Goal: Find specific page/section: Find specific page/section

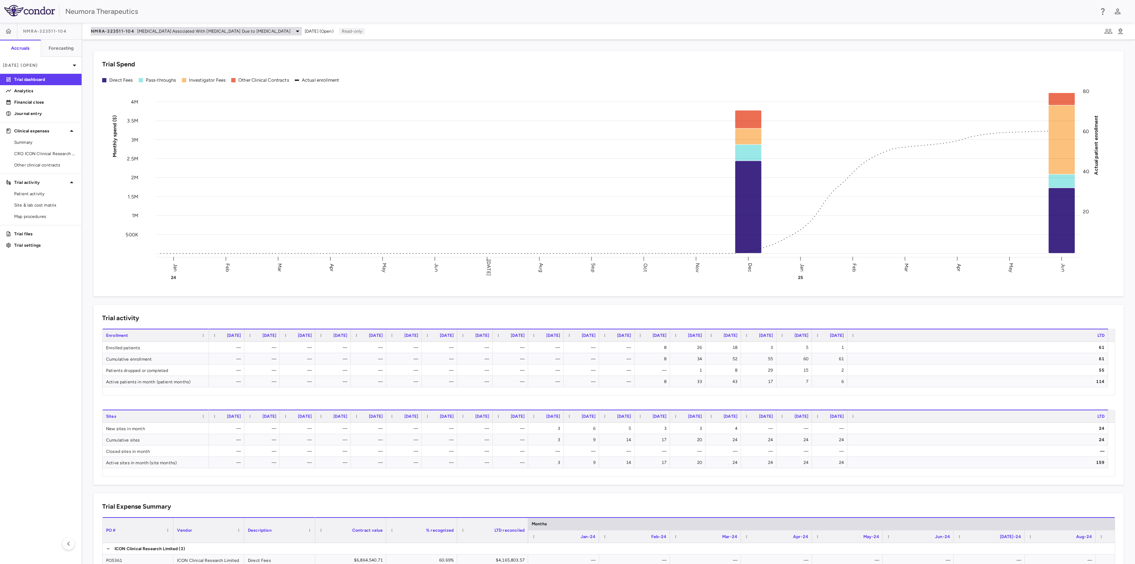
click at [293, 33] on icon at bounding box center [297, 31] width 9 height 9
click at [161, 49] on p "Navacaprant (NMRA-140)" at bounding box center [151, 50] width 94 height 6
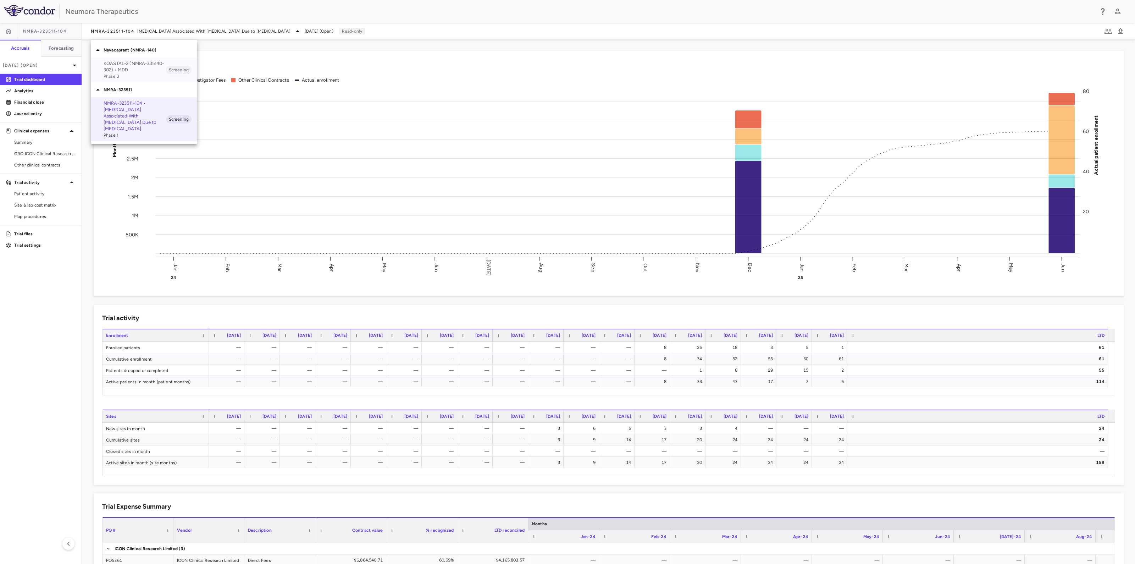
click at [155, 70] on p "KOASTAL-2 (NMRA-335140-302) • MDD" at bounding box center [135, 66] width 62 height 13
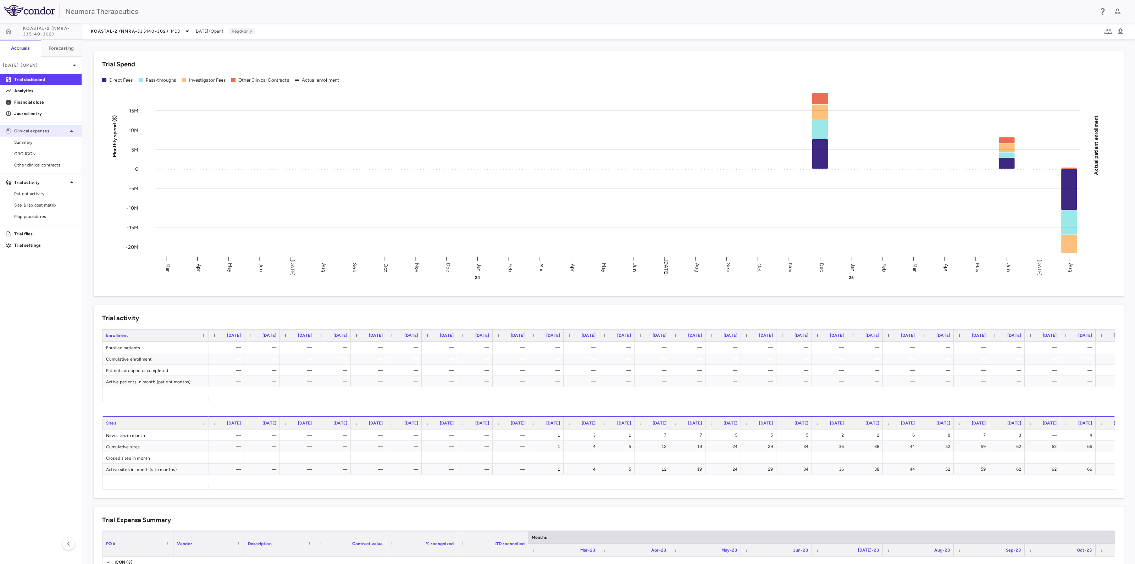
click at [39, 132] on p "Clinical expenses" at bounding box center [40, 131] width 53 height 6
click at [43, 125] on div "Clinical expenses" at bounding box center [41, 131] width 82 height 13
click at [39, 155] on span "CRO ICON" at bounding box center [45, 153] width 62 height 6
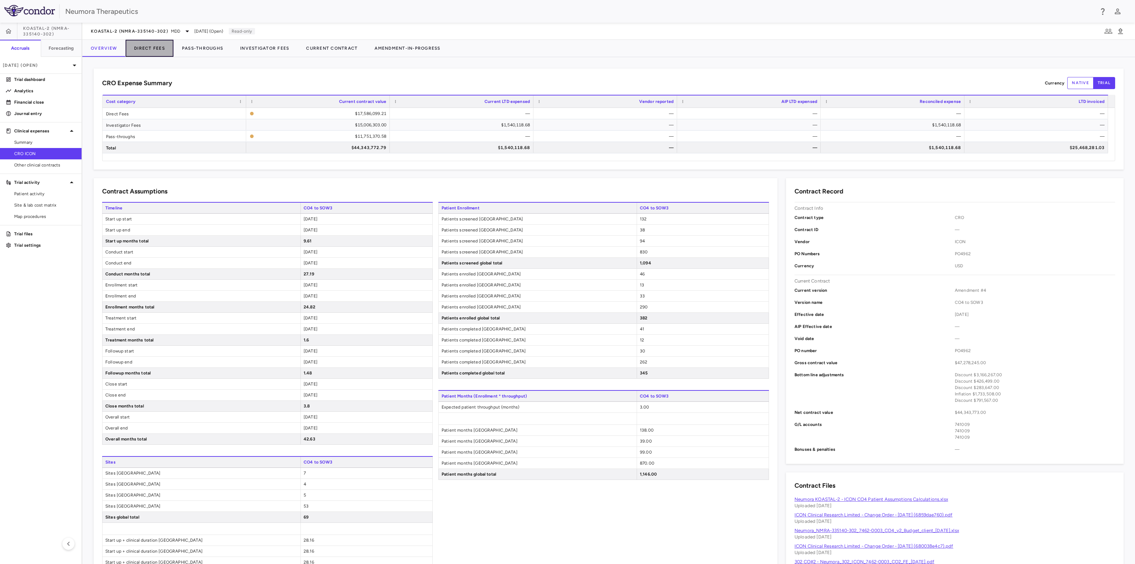
click at [150, 45] on button "Direct Fees" at bounding box center [150, 48] width 48 height 17
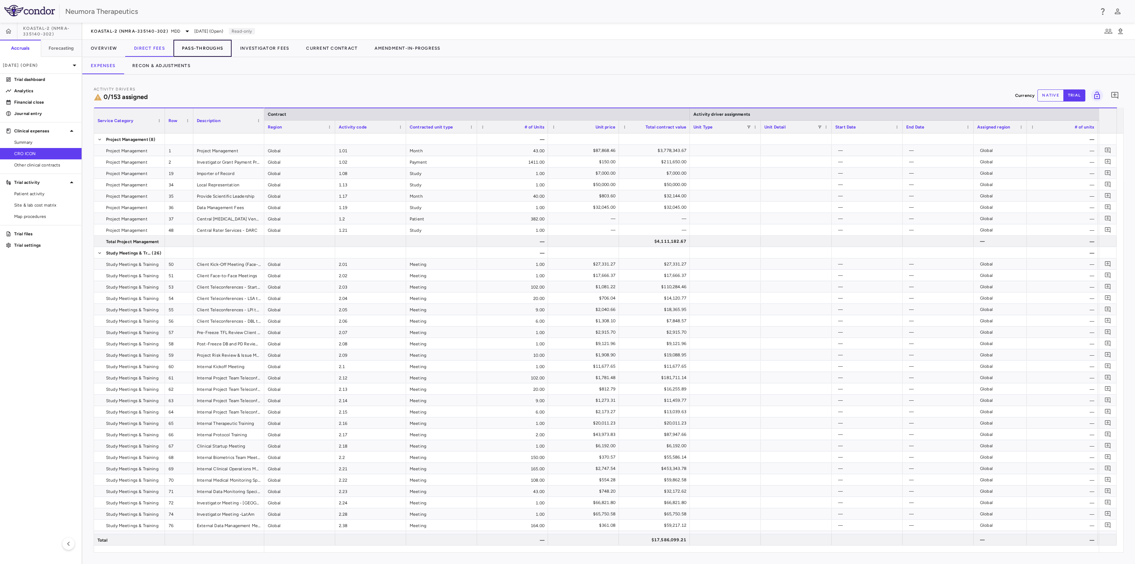
click at [197, 46] on button "Pass-Throughs" at bounding box center [203, 48] width 58 height 17
click at [267, 49] on button "Investigator Fees" at bounding box center [265, 48] width 66 height 17
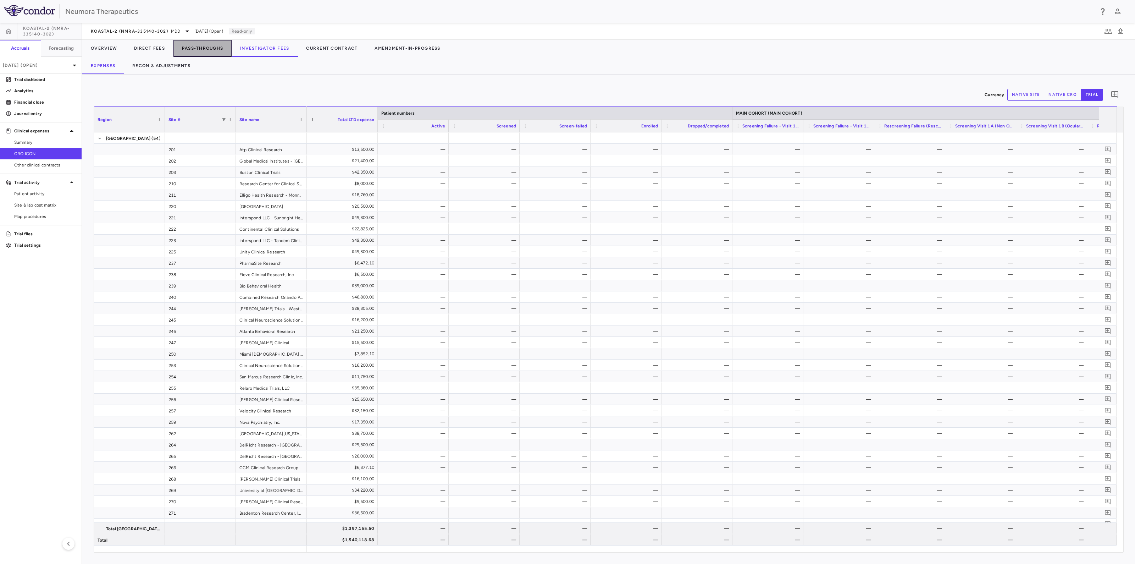
click at [187, 46] on button "Pass-Throughs" at bounding box center [203, 48] width 58 height 17
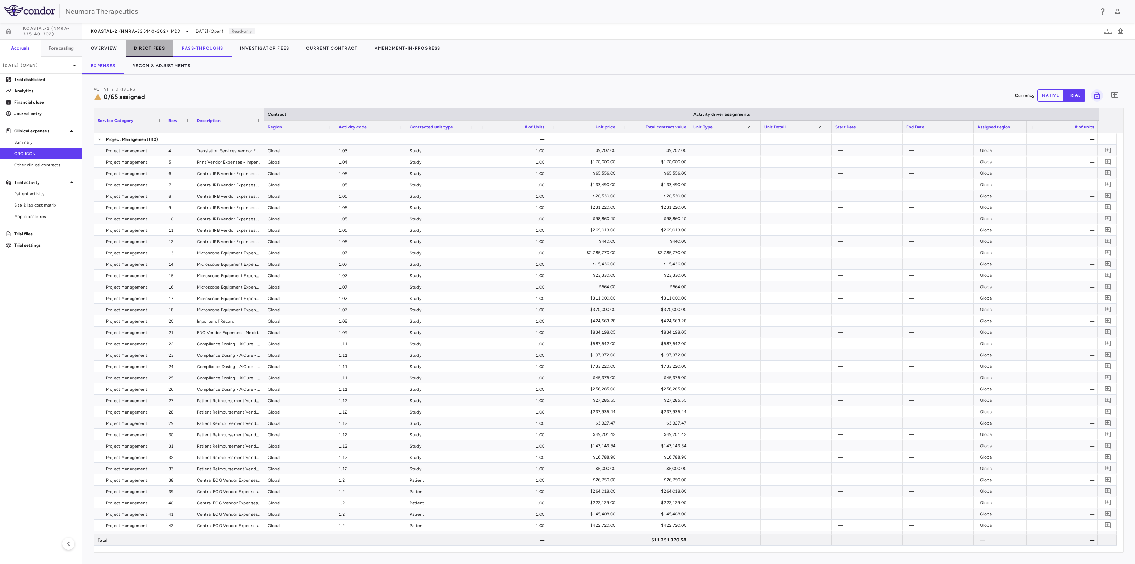
click at [147, 47] on button "Direct Fees" at bounding box center [150, 48] width 48 height 17
click at [211, 45] on button "Pass-Throughs" at bounding box center [203, 48] width 58 height 17
click at [267, 49] on button "Investigator Fees" at bounding box center [265, 48] width 66 height 17
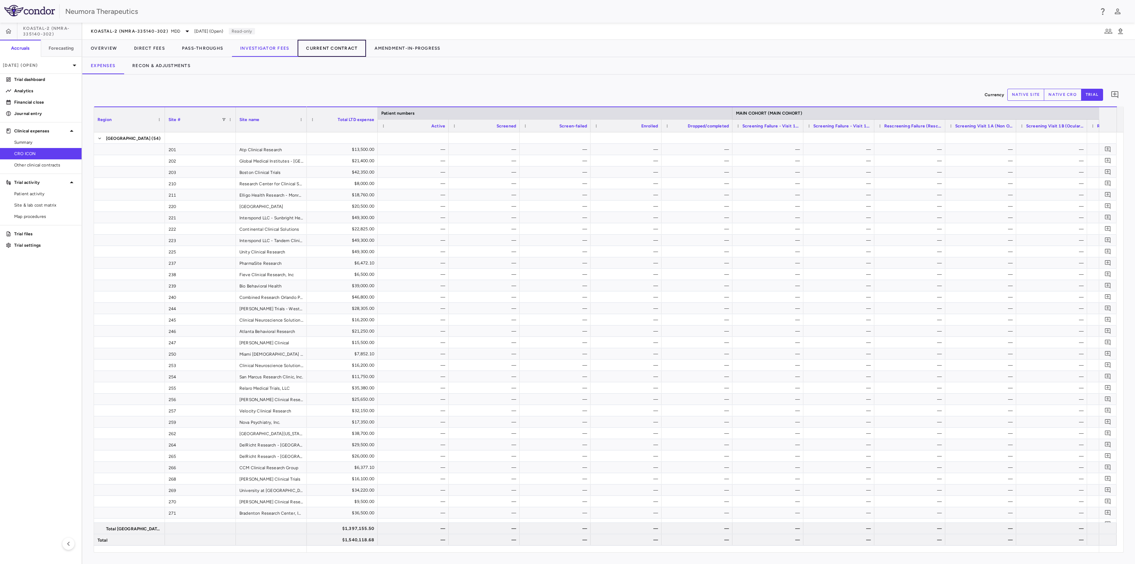
click at [329, 44] on button "Current Contract" at bounding box center [332, 48] width 68 height 17
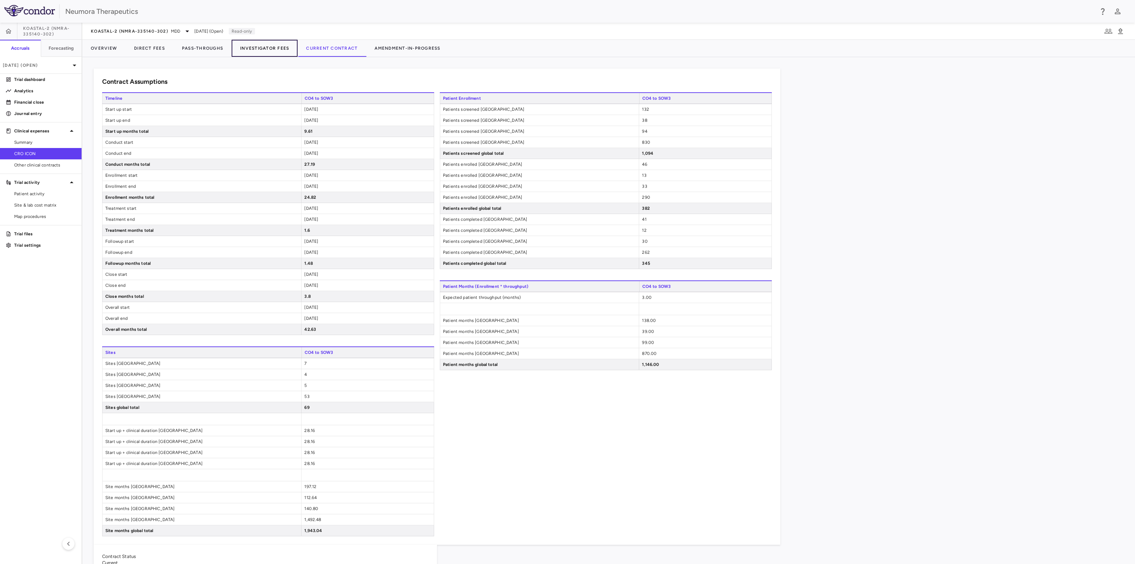
click at [264, 45] on button "Investigator Fees" at bounding box center [265, 48] width 66 height 17
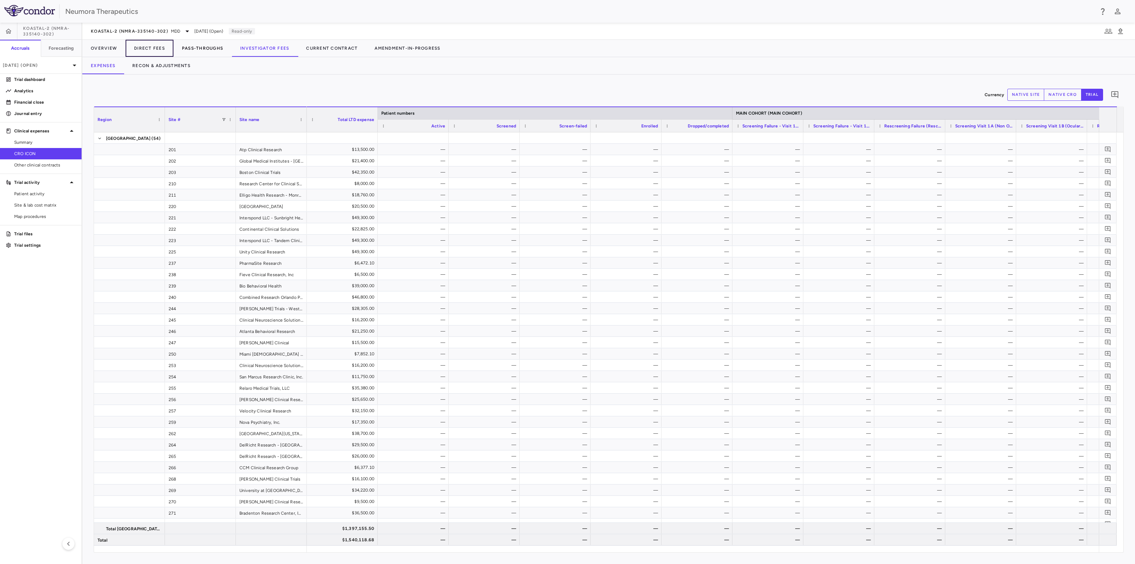
drag, startPoint x: 153, startPoint y: 44, endPoint x: 195, endPoint y: 54, distance: 43.4
click at [153, 44] on button "Direct Fees" at bounding box center [150, 48] width 48 height 17
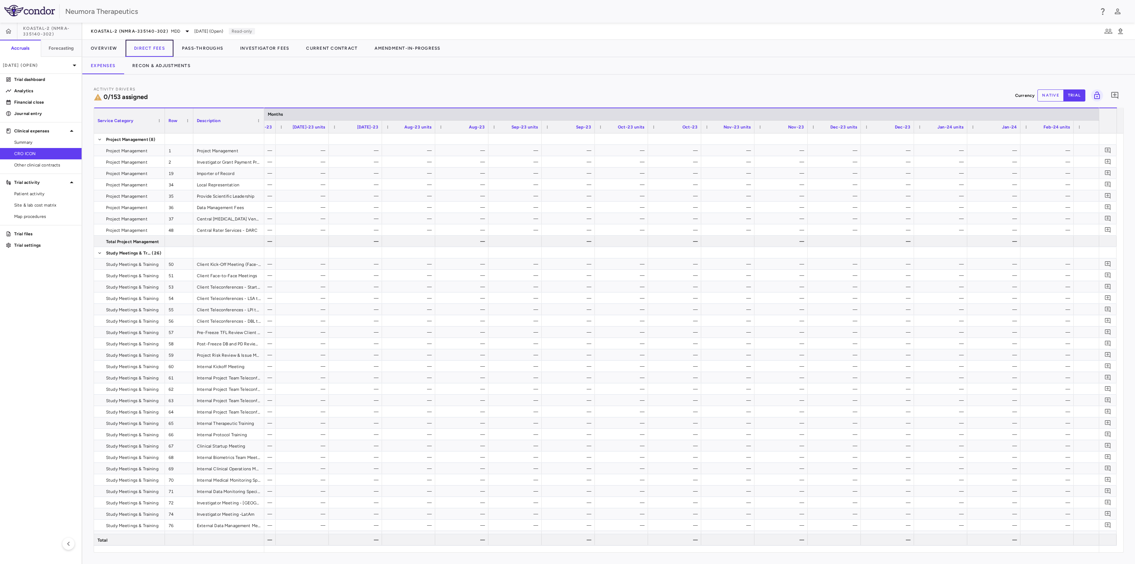
scroll to position [0, 2192]
click at [185, 30] on icon at bounding box center [187, 31] width 9 height 9
click at [115, 90] on p "NMRA-323511" at bounding box center [151, 90] width 94 height 6
click at [117, 105] on p "NMRA-323511-104 • [MEDICAL_DATA] Associated With [MEDICAL_DATA] Due to [MEDICAL…" at bounding box center [135, 116] width 62 height 32
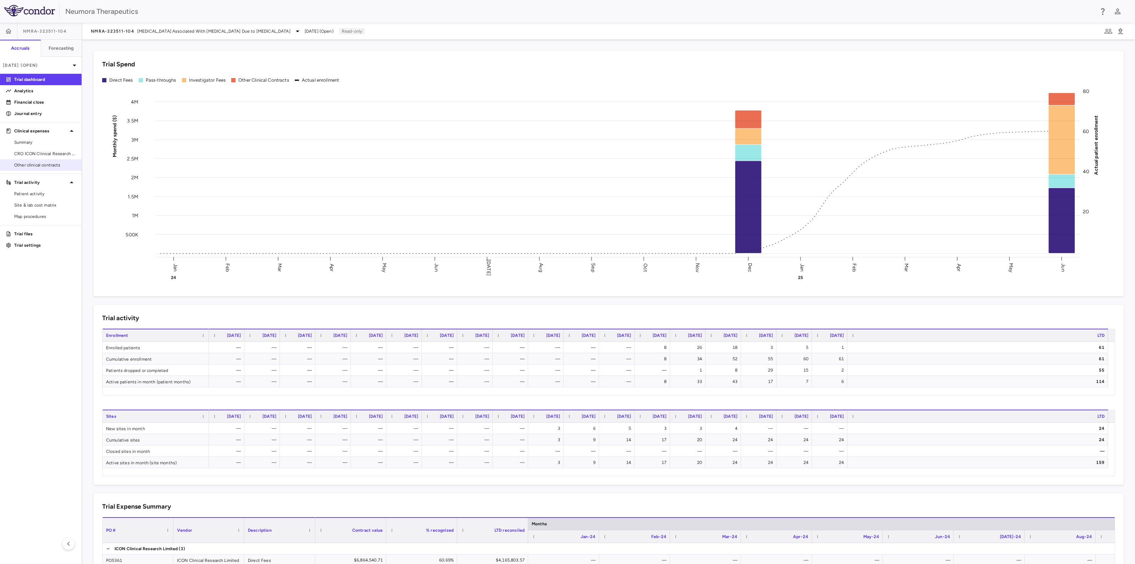
click at [43, 164] on span "Other clinical contracts" at bounding box center [45, 165] width 62 height 6
